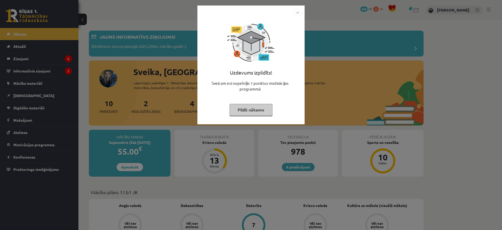
click at [249, 110] on button "Pildīt nākamo" at bounding box center [250, 110] width 43 height 12
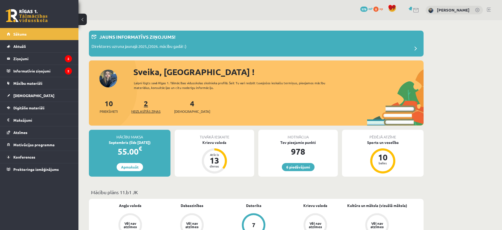
click at [146, 105] on link "2 Neizlasītās ziņas" at bounding box center [145, 106] width 29 height 15
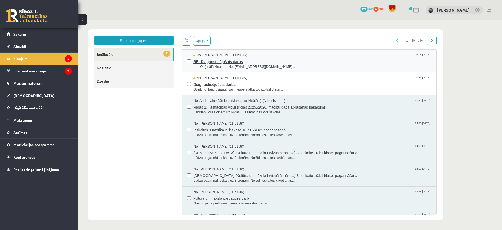
click at [279, 61] on span "RE: Diagnosticējošais darbs" at bounding box center [312, 61] width 238 height 7
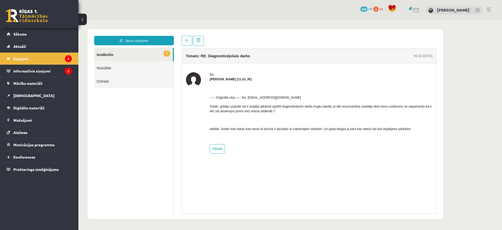
click at [114, 57] on link "1 Ienākošie" at bounding box center [133, 54] width 79 height 13
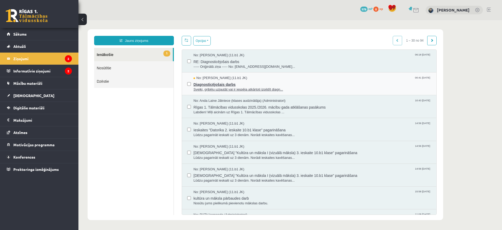
click at [248, 88] on span "Sveiki, gribēju uzjautāt vai ir iespēja atkārtoti izpildīt diagn..." at bounding box center [312, 89] width 238 height 5
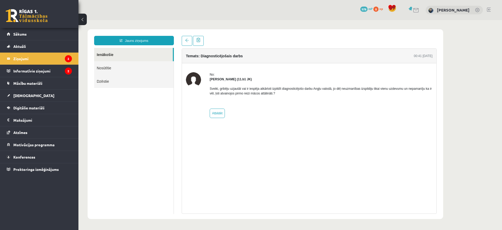
click at [133, 54] on link "Ienākošie" at bounding box center [133, 54] width 79 height 13
click at [191, 39] on link at bounding box center [187, 41] width 10 height 10
click at [21, 34] on span "Sākums" at bounding box center [19, 34] width 13 height 5
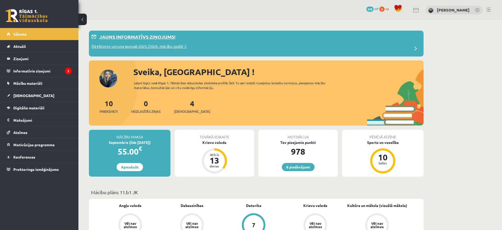
click at [167, 47] on p "Direktores uzruna jaunajā 2025./2026. mācību gadā! :)" at bounding box center [138, 46] width 95 height 7
click at [180, 44] on p "Direktores uzruna jaunajā 2025./2026. mācību gadā! :)" at bounding box center [138, 46] width 95 height 7
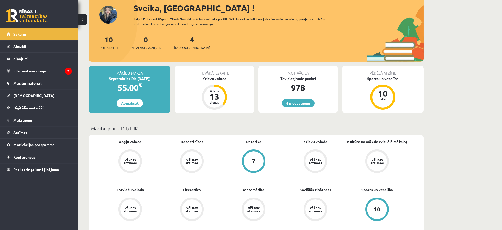
scroll to position [83, 0]
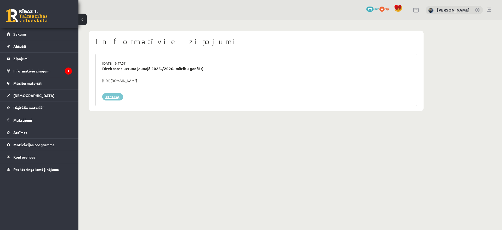
click at [113, 93] on link "Atpakaļ" at bounding box center [112, 96] width 21 height 7
click at [26, 72] on legend "Informatīvie ziņojumi 1" at bounding box center [42, 71] width 59 height 12
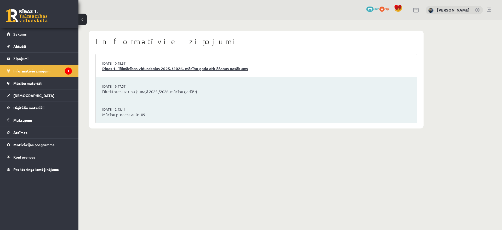
click at [187, 68] on link "Rīgas 1. Tālmācības vidusskolas 2025./2026. mācību gada atklāšanas pasākums" at bounding box center [256, 69] width 308 height 6
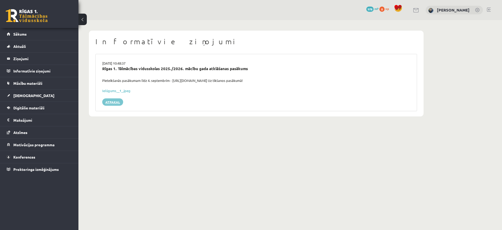
click at [112, 98] on link "Atpakaļ" at bounding box center [112, 101] width 21 height 7
click at [29, 83] on span "Mācību materiāli" at bounding box center [27, 83] width 29 height 5
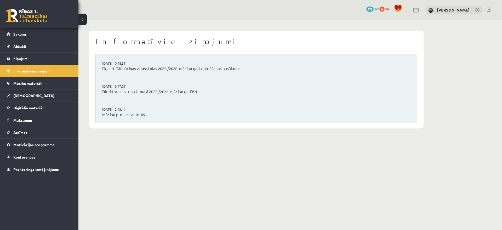
click at [29, 83] on span "Mācību materiāli" at bounding box center [27, 83] width 29 height 5
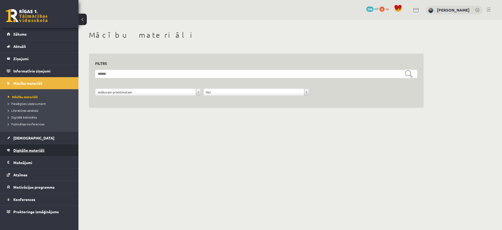
click at [24, 151] on span "Digitālie materiāli" at bounding box center [28, 150] width 31 height 5
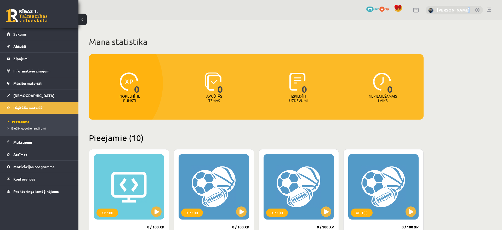
drag, startPoint x: 462, startPoint y: 12, endPoint x: 459, endPoint y: 9, distance: 3.9
click at [459, 9] on div "[PERSON_NAME]" at bounding box center [454, 10] width 57 height 9
click at [459, 9] on link "[PERSON_NAME]" at bounding box center [453, 9] width 33 height 5
